Goal: Task Accomplishment & Management: Manage account settings

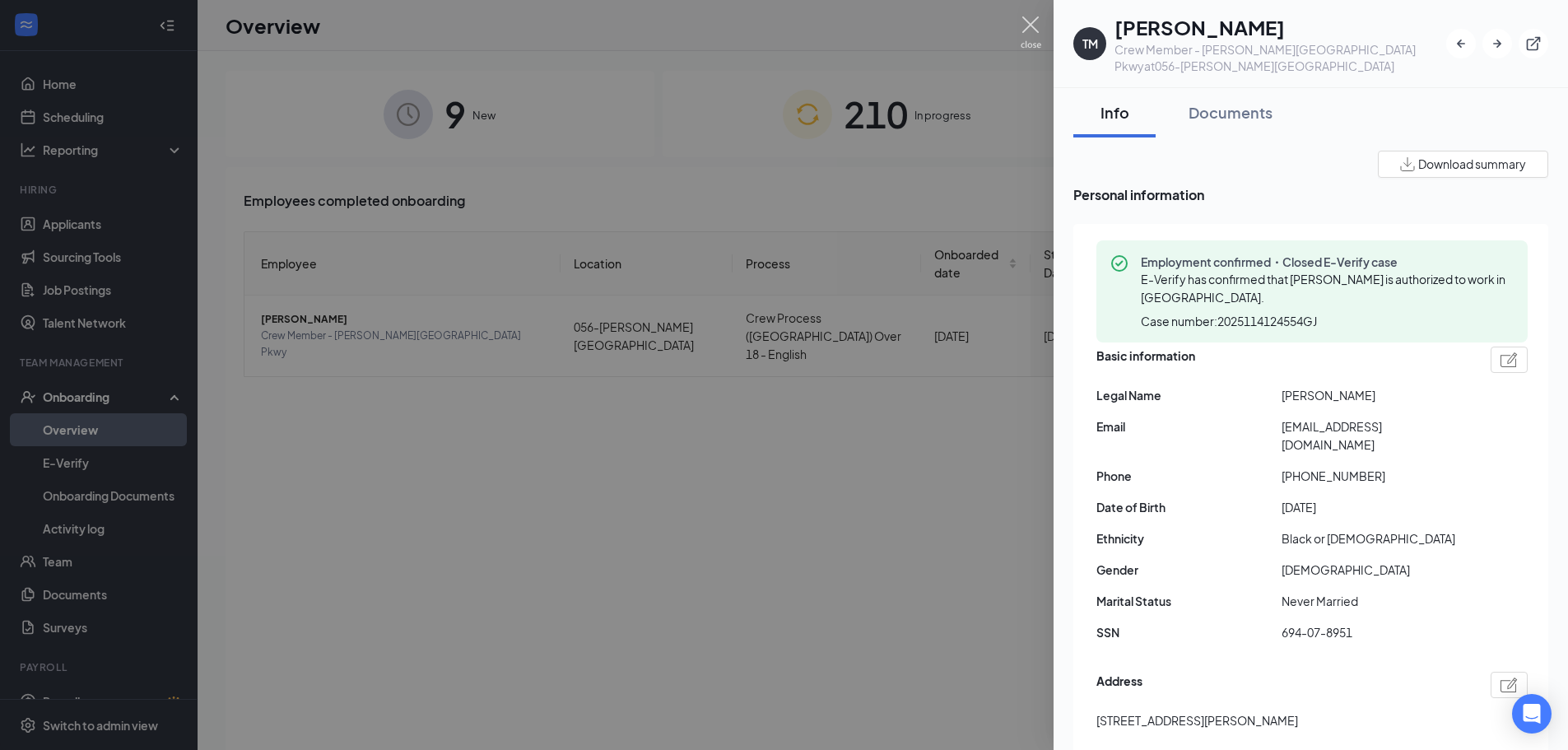
click at [1025, 36] on img at bounding box center [1030, 32] width 20 height 32
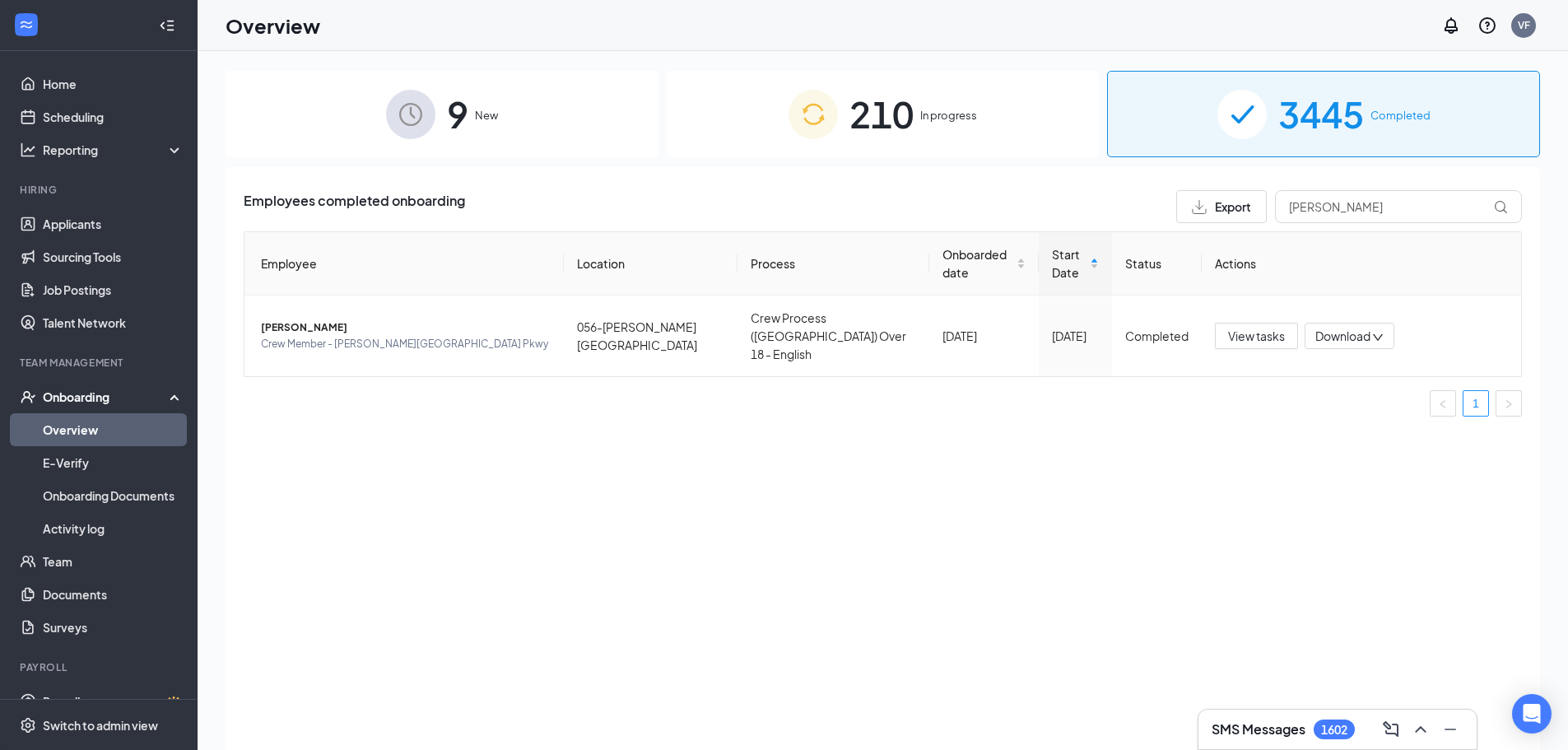
click at [846, 115] on div "210 In progress" at bounding box center [883, 114] width 433 height 86
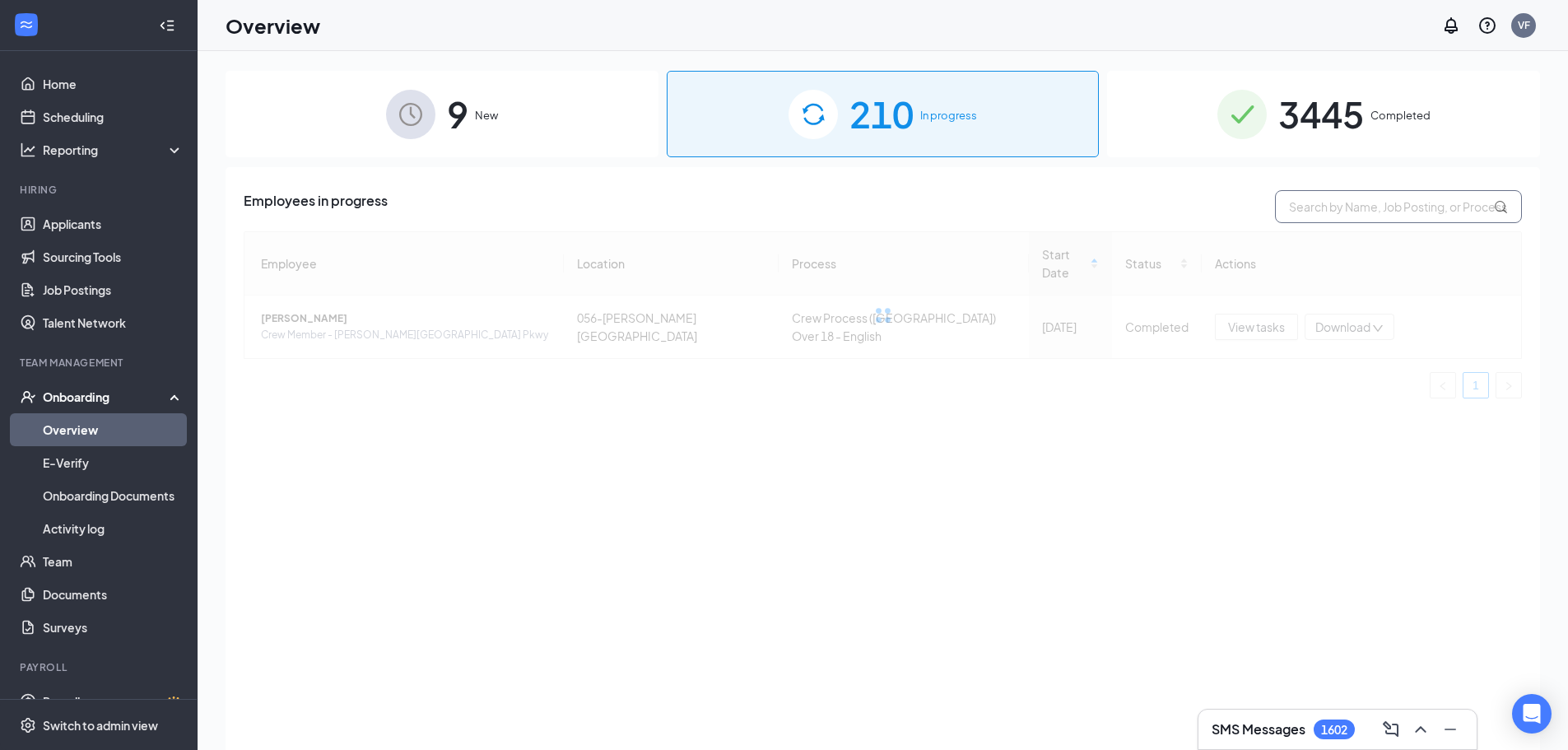
click at [1286, 210] on input "text" at bounding box center [1398, 206] width 247 height 33
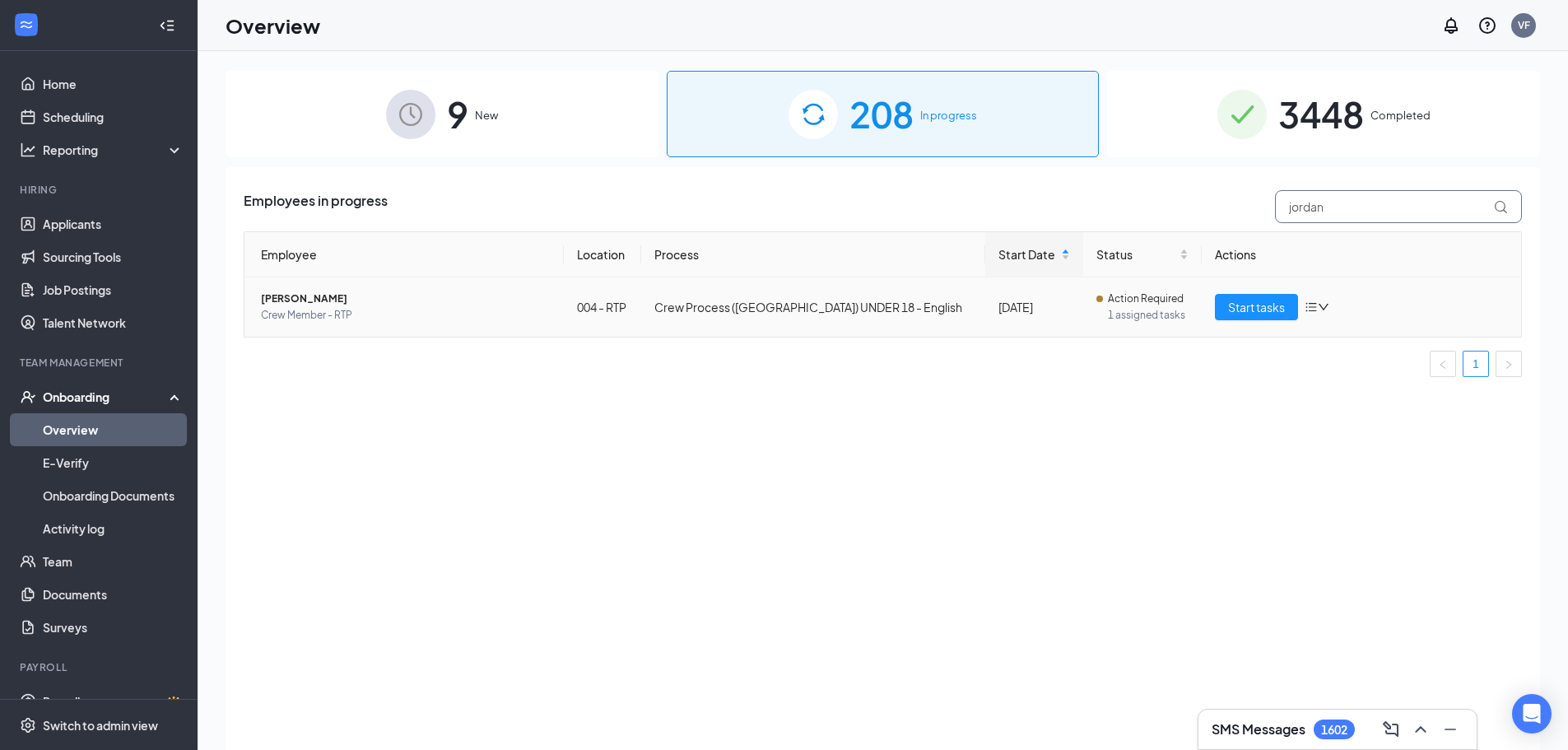
type input "jordan"
click at [300, 300] on span "[PERSON_NAME]" at bounding box center [406, 298] width 290 height 16
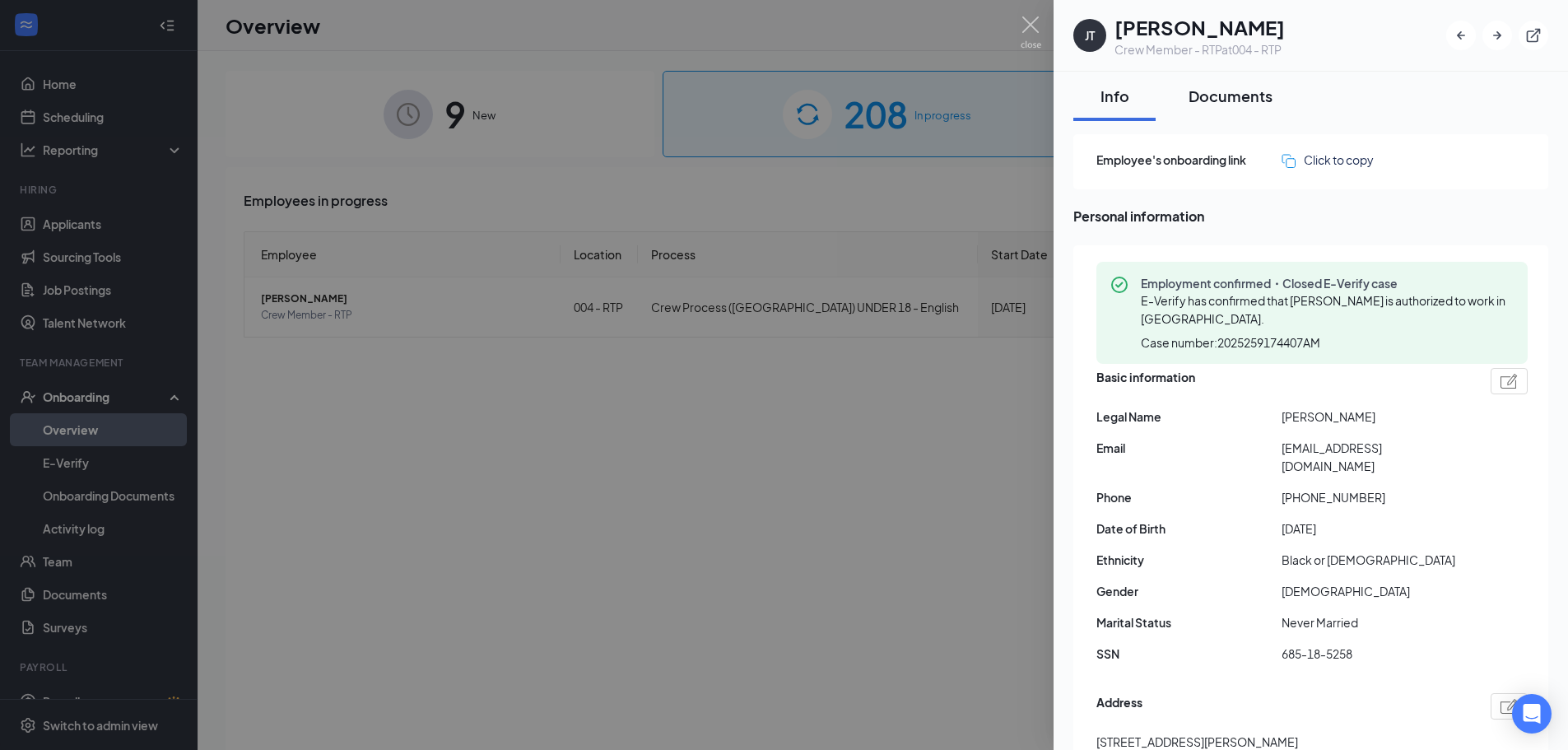
click at [1227, 94] on div "Documents" at bounding box center [1230, 95] width 84 height 20
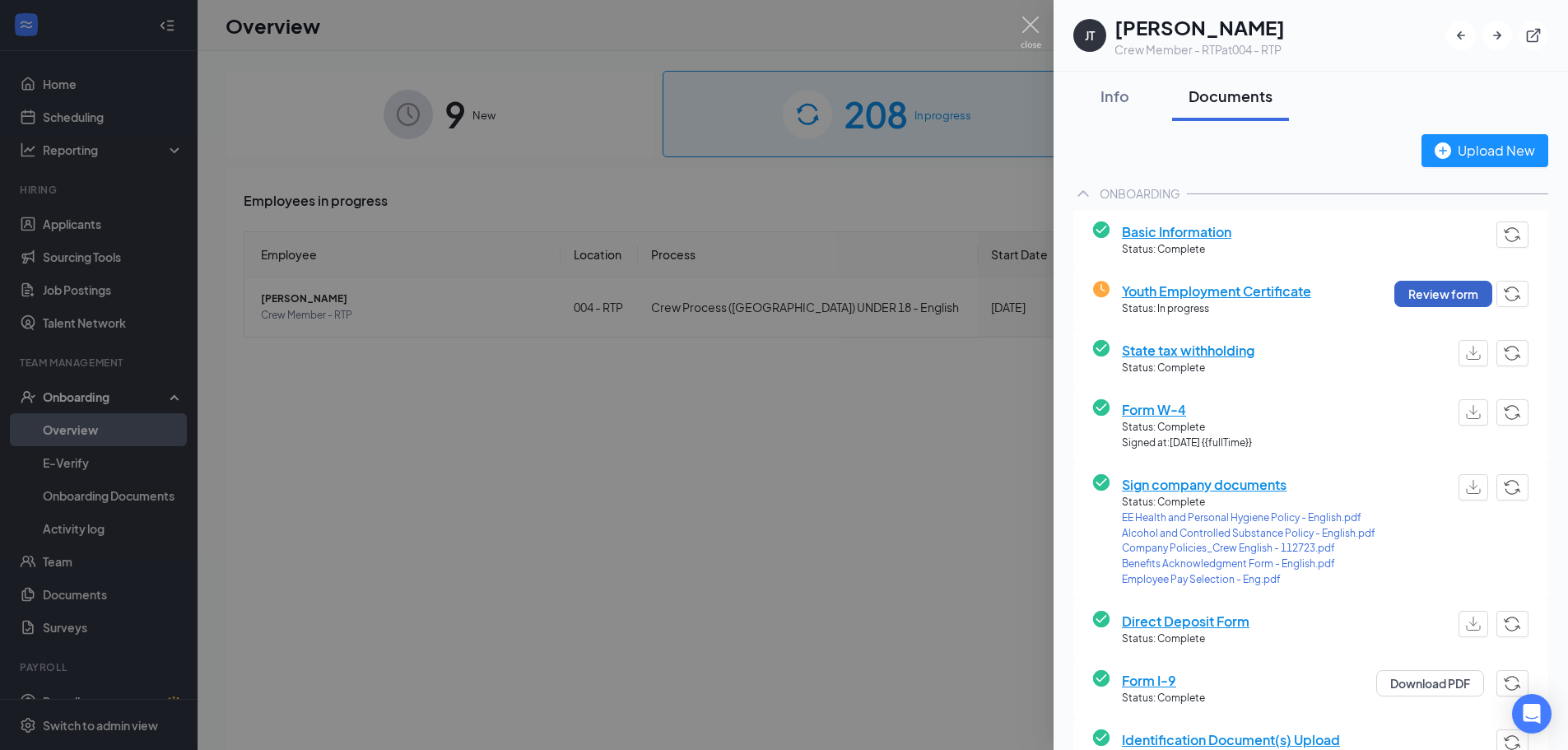
click at [1431, 295] on button "Review form" at bounding box center [1443, 293] width 98 height 26
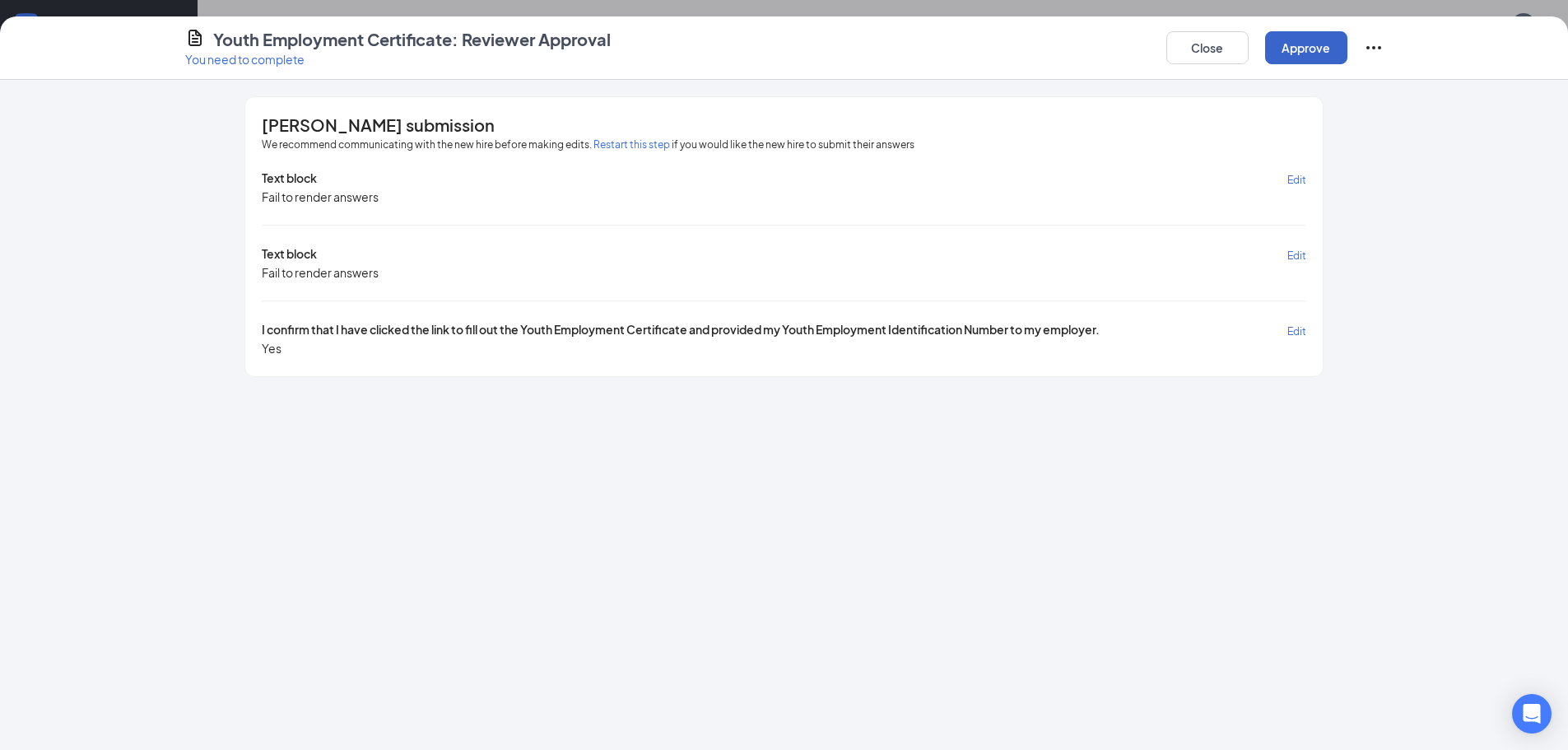
click at [1305, 54] on button "Approve" at bounding box center [1307, 48] width 83 height 33
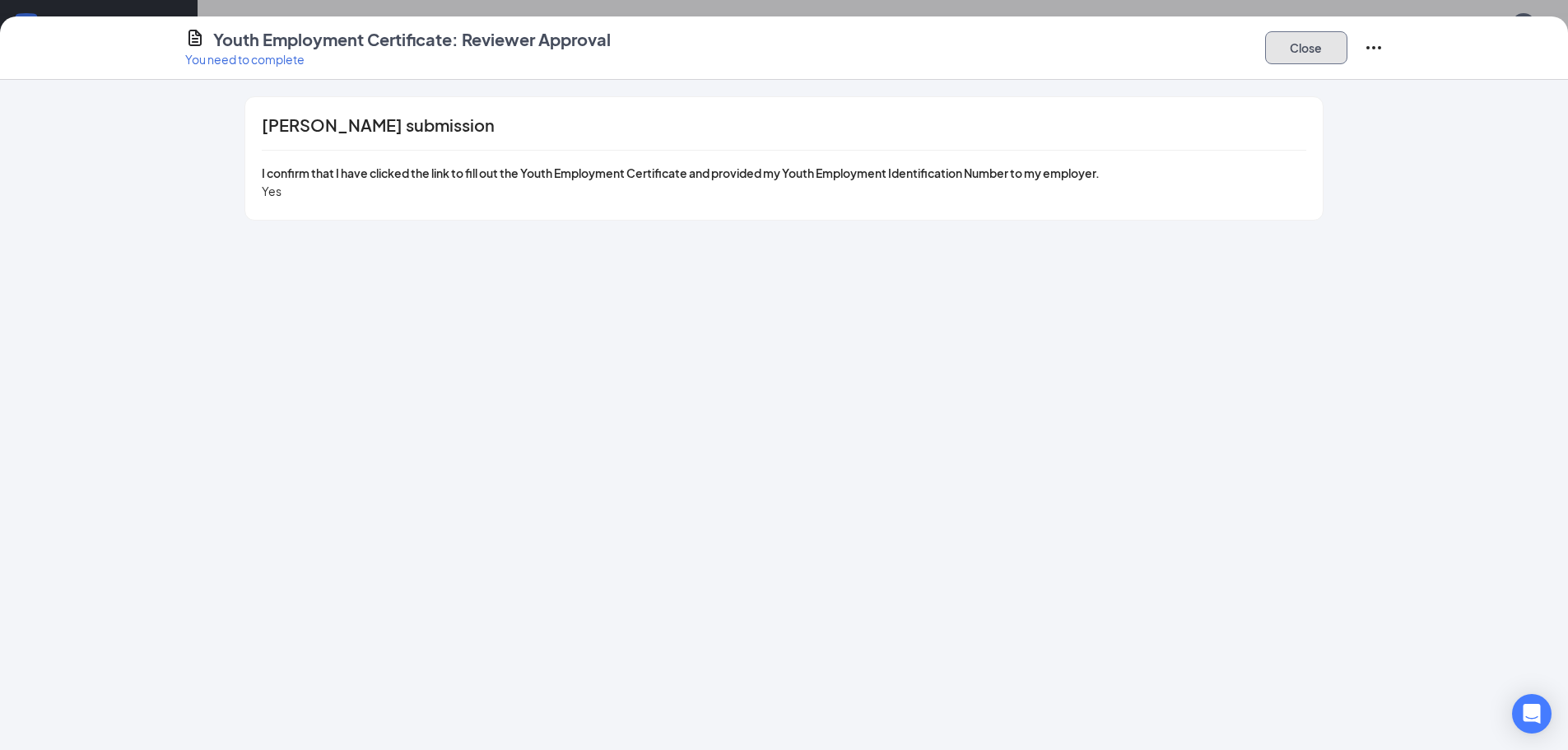
click at [1309, 52] on button "Close" at bounding box center [1307, 48] width 83 height 33
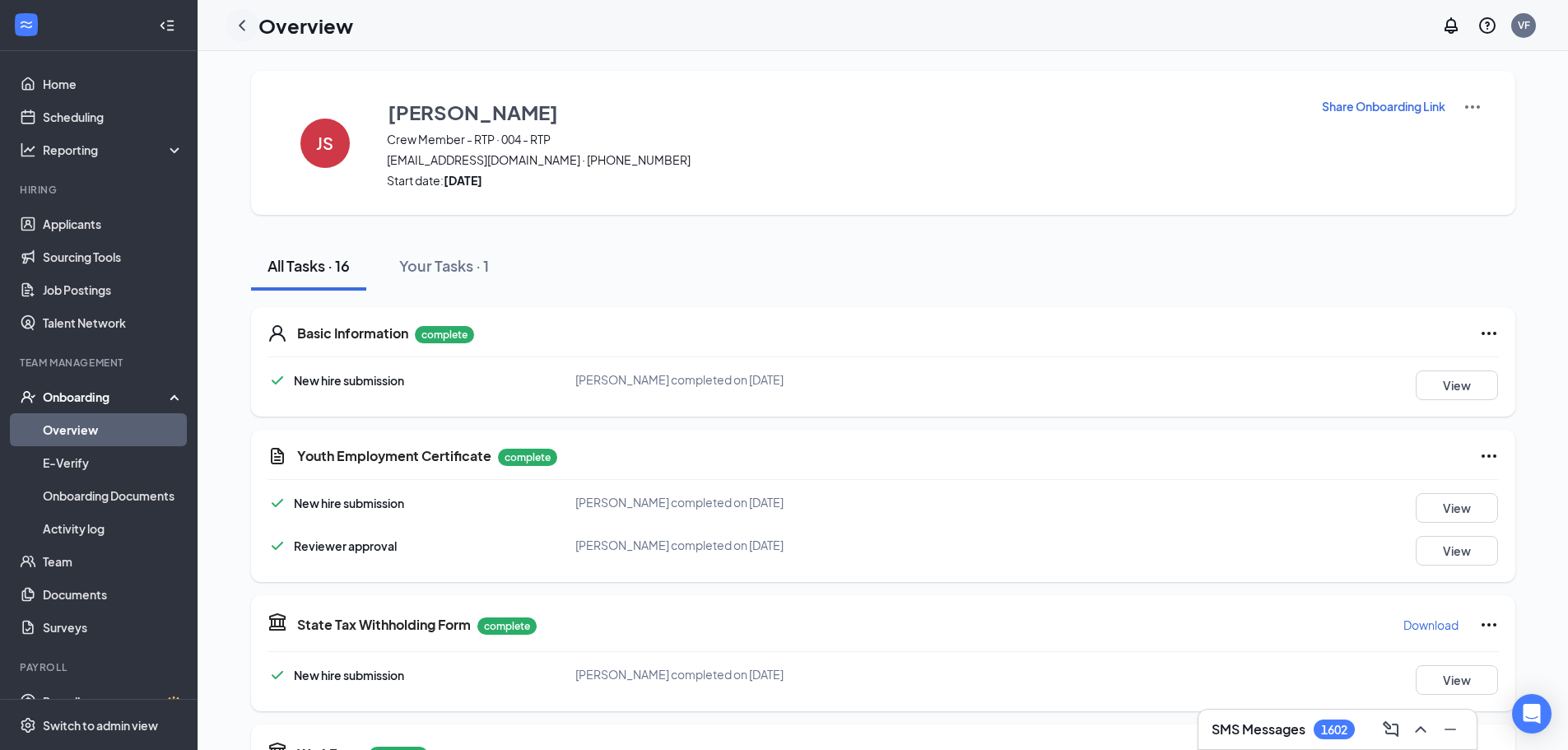
click at [250, 22] on icon "ChevronLeft" at bounding box center [242, 25] width 20 height 20
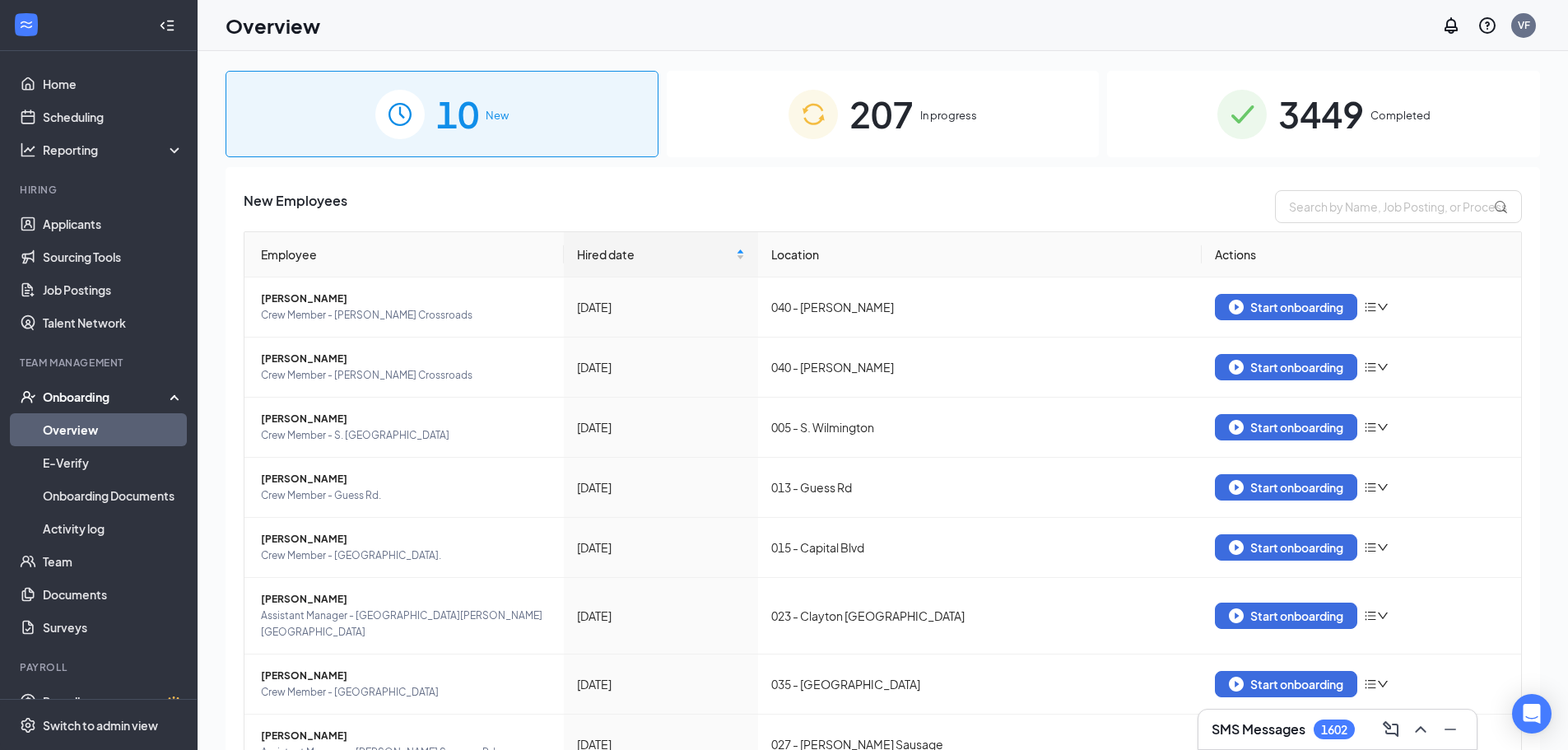
click at [750, 86] on div "207 In progress" at bounding box center [883, 114] width 433 height 86
